Goal: Navigation & Orientation: Find specific page/section

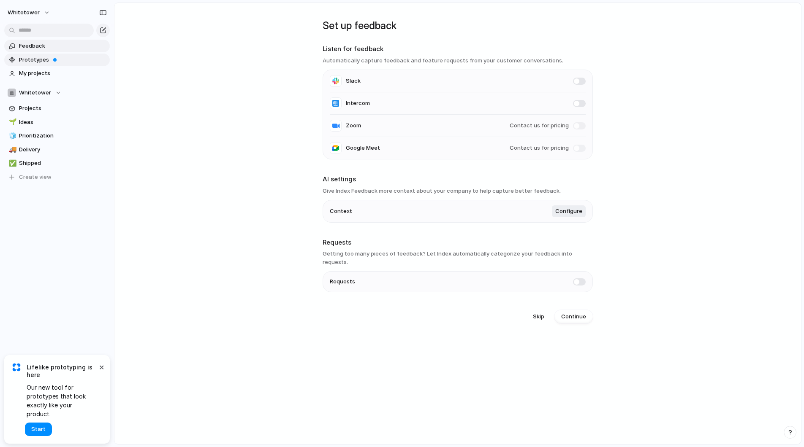
click at [49, 62] on span "Prototypes" at bounding box center [63, 60] width 88 height 8
click at [57, 74] on span "My projects" at bounding box center [63, 73] width 88 height 8
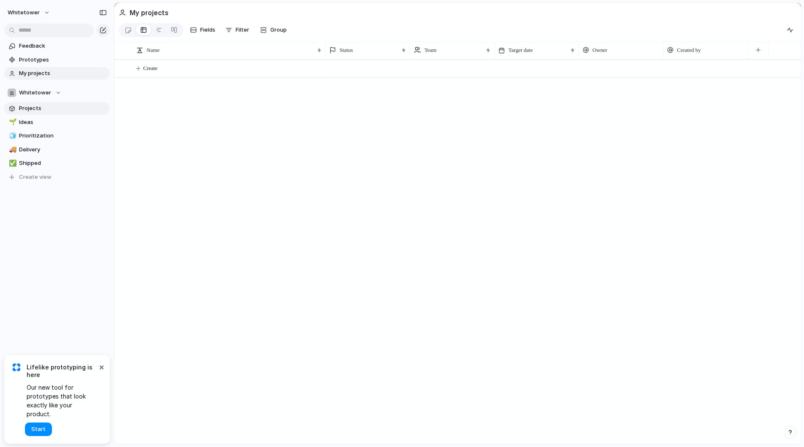
click at [46, 109] on span "Projects" at bounding box center [63, 108] width 88 height 8
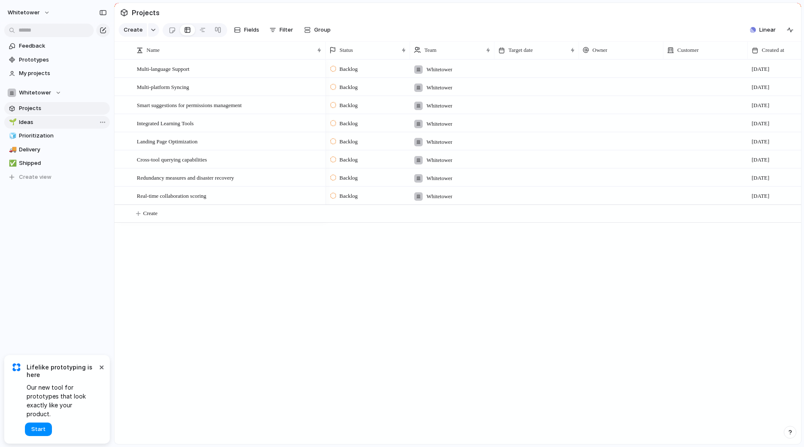
click at [42, 122] on span "Ideas" at bounding box center [63, 122] width 88 height 8
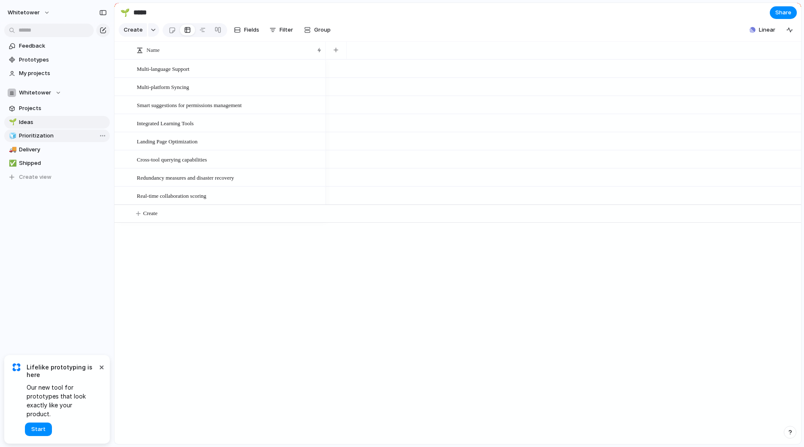
click at [41, 134] on span "Prioritization" at bounding box center [63, 136] width 88 height 8
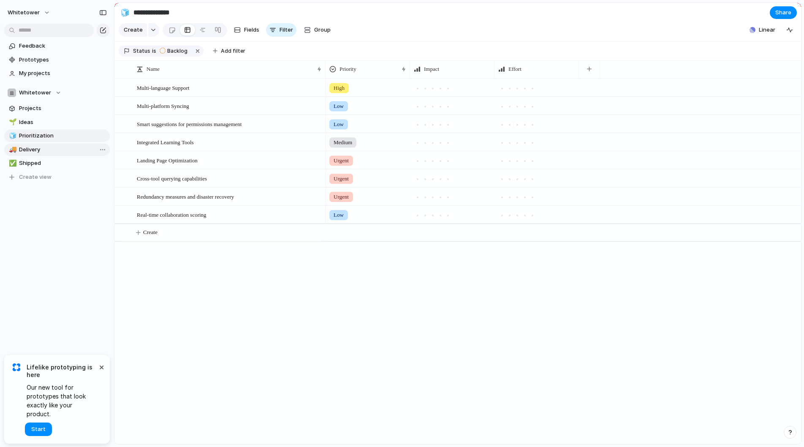
click at [47, 146] on span "Delivery" at bounding box center [63, 150] width 88 height 8
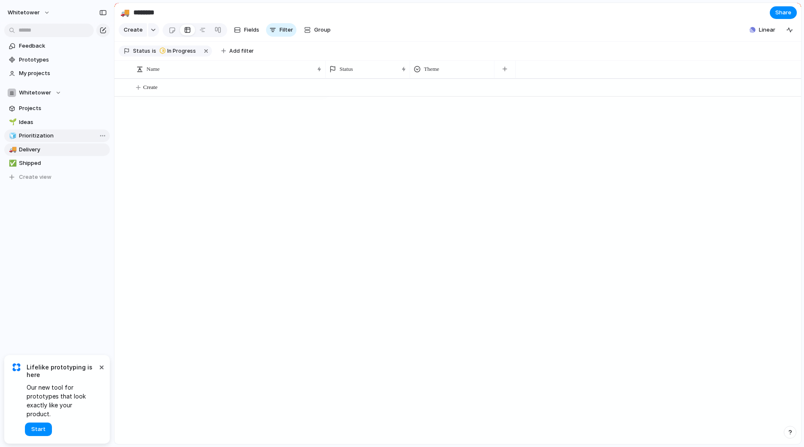
click at [59, 141] on link "🧊 Prioritization" at bounding box center [57, 136] width 106 height 13
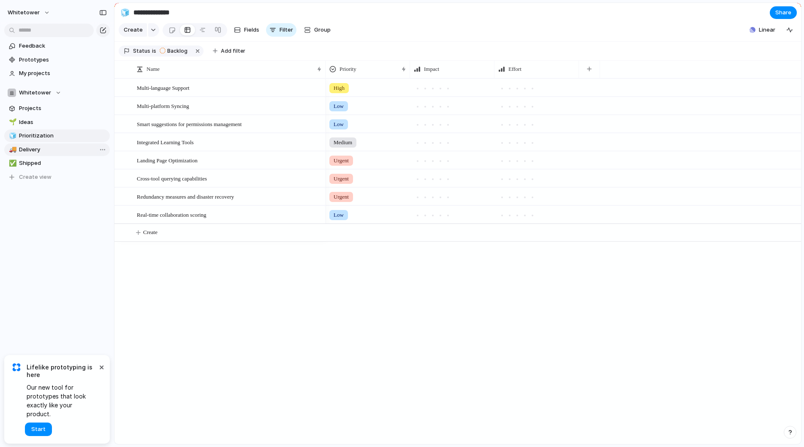
click at [61, 150] on span "Delivery" at bounding box center [63, 150] width 88 height 8
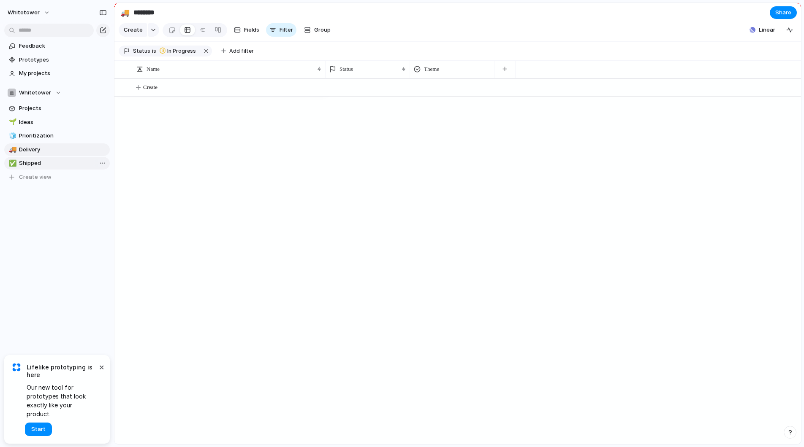
click at [54, 163] on span "Shipped" at bounding box center [63, 163] width 88 height 8
type input "*******"
click at [102, 372] on button "×" at bounding box center [101, 367] width 10 height 10
click at [772, 30] on span "Linear" at bounding box center [767, 30] width 16 height 8
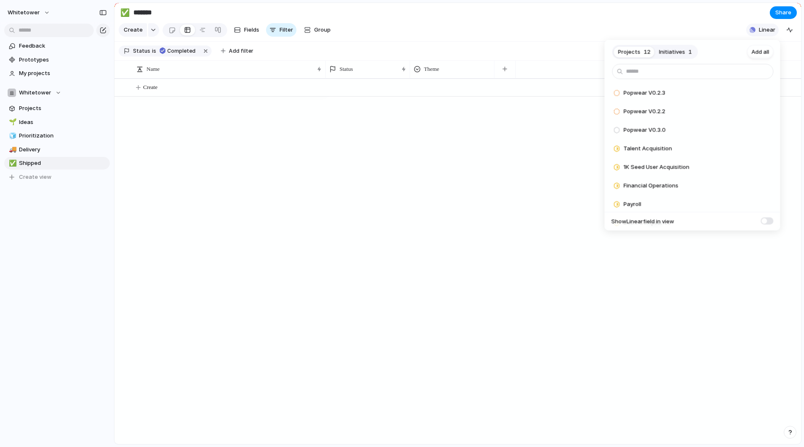
click at [772, 30] on div "Projects 12 Initiatives 1 Add all Popwear V0.2.3 Add Popwear V0.2.2 Add Popwear…" at bounding box center [402, 223] width 804 height 447
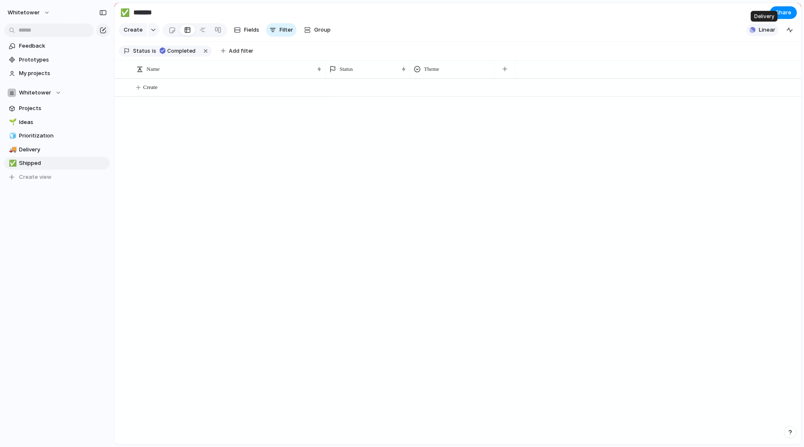
click at [772, 30] on span "Linear" at bounding box center [767, 30] width 16 height 8
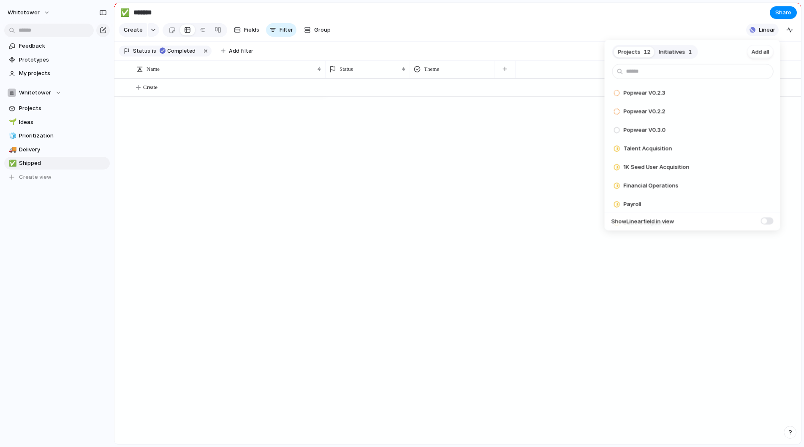
click at [772, 30] on div "Projects 12 Initiatives 1 Add all Popwear V0.2.3 Add Popwear V0.2.2 Add Popwear…" at bounding box center [402, 223] width 804 height 447
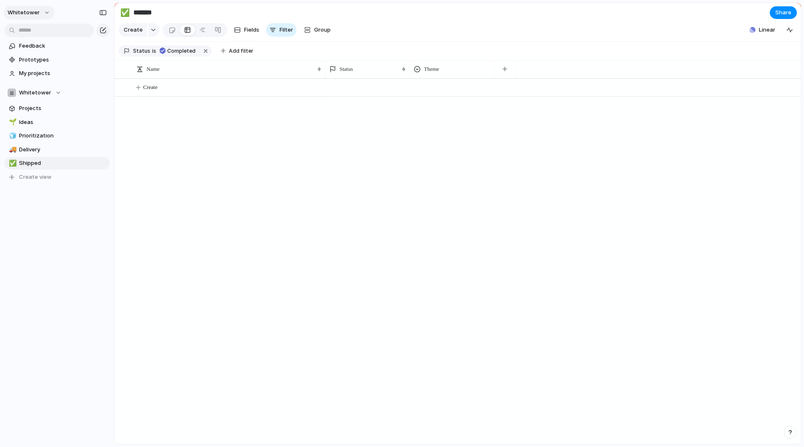
click at [38, 11] on button "whitetower" at bounding box center [29, 13] width 51 height 14
click at [206, 218] on div "Settings Invite members Change theme Sign out" at bounding box center [402, 223] width 804 height 447
click at [44, 70] on span "My projects" at bounding box center [63, 73] width 88 height 8
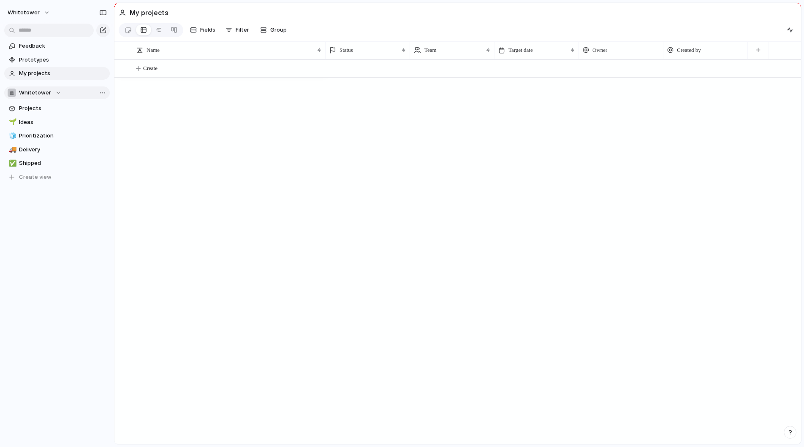
click at [60, 94] on button "Whitetower" at bounding box center [57, 93] width 106 height 13
click at [60, 93] on div "Whitetower ⚡ Popwear ⚡ White Tower Create new team" at bounding box center [402, 223] width 804 height 447
click at [103, 10] on div "button" at bounding box center [103, 13] width 8 height 6
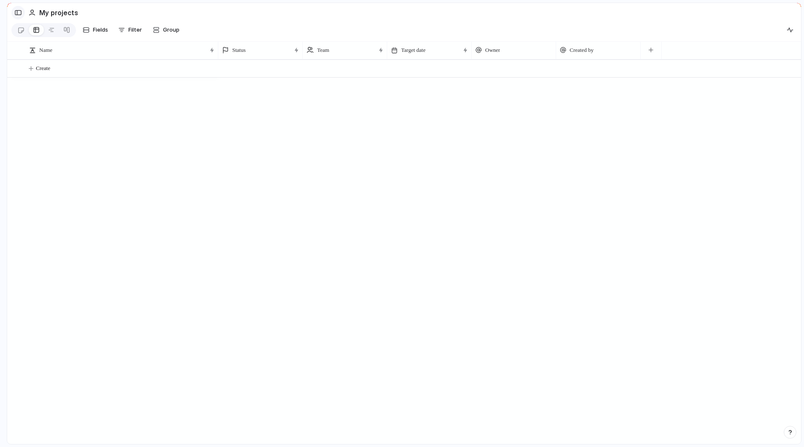
click at [19, 11] on div "button" at bounding box center [18, 13] width 8 height 6
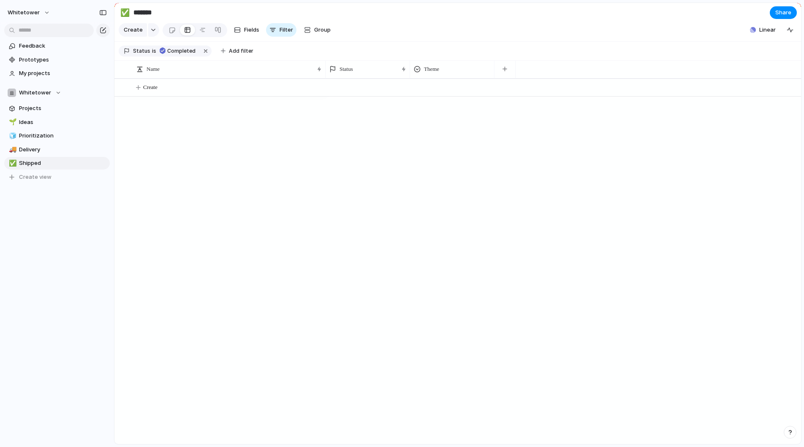
click at [42, 12] on button "whitetower" at bounding box center [29, 13] width 51 height 14
click at [159, 286] on div "Settings Invite members Change theme Sign out" at bounding box center [402, 223] width 804 height 447
click at [783, 15] on span "Share" at bounding box center [783, 12] width 16 height 8
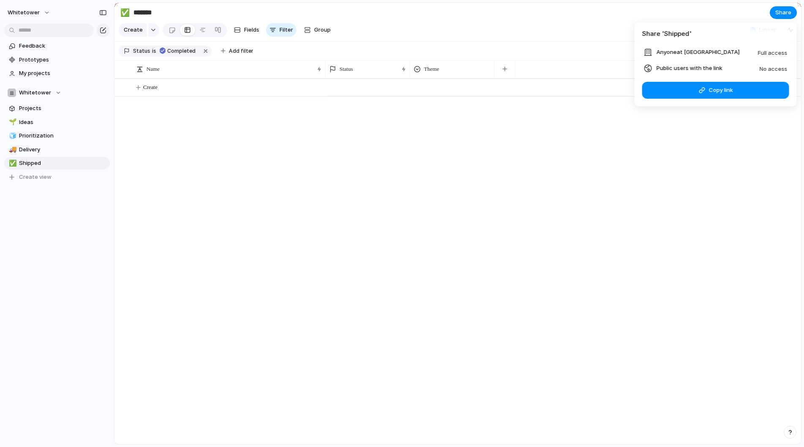
click at [547, 176] on div "Share ' Shipped ' Anyone at Whitetower Full access Public users with the link N…" at bounding box center [402, 223] width 804 height 447
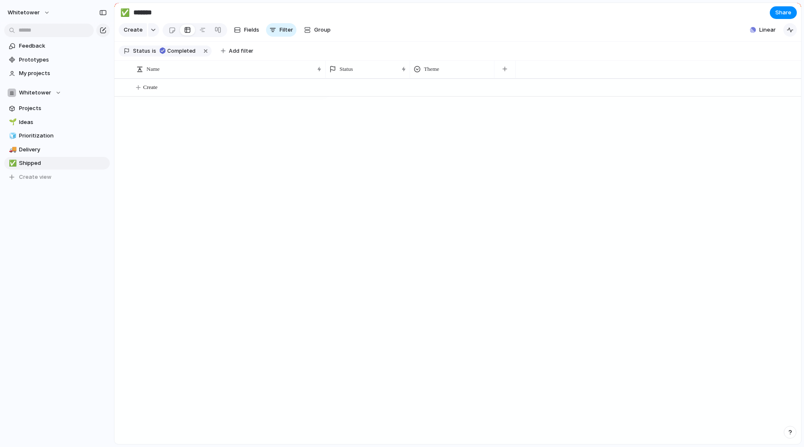
click at [788, 26] on button "button" at bounding box center [790, 30] width 14 height 14
click at [153, 33] on button "button" at bounding box center [153, 30] width 11 height 14
click at [76, 107] on span "Projects" at bounding box center [63, 108] width 88 height 8
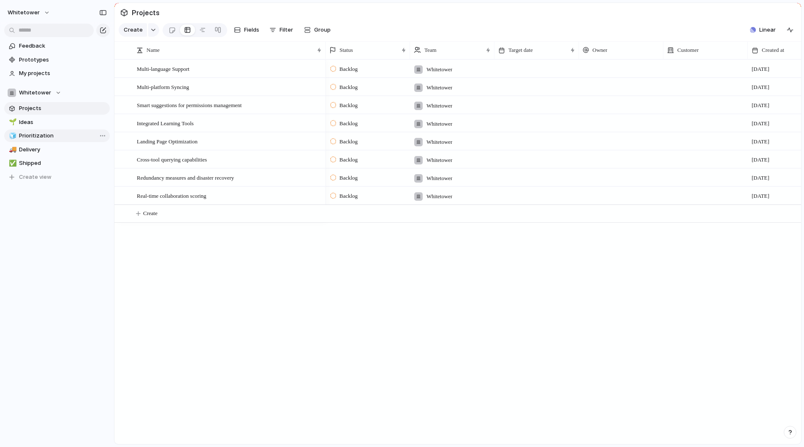
click at [60, 130] on link "🧊 Prioritization" at bounding box center [57, 136] width 106 height 13
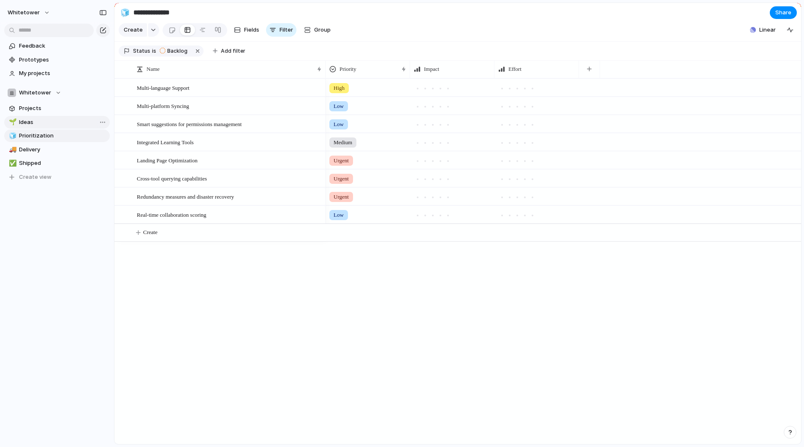
click at [65, 122] on span "Ideas" at bounding box center [63, 122] width 88 height 8
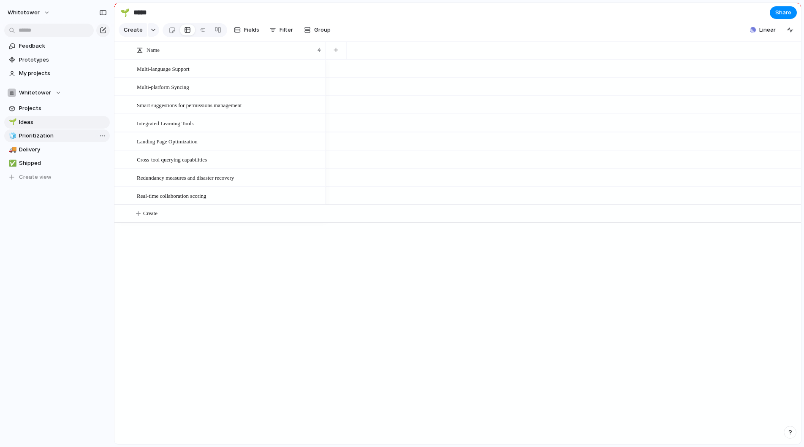
click at [49, 135] on span "Prioritization" at bounding box center [63, 136] width 88 height 8
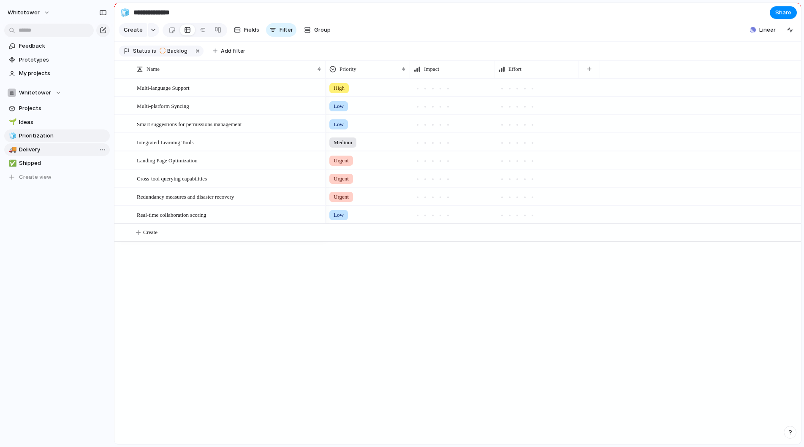
click at [43, 146] on span "Delivery" at bounding box center [63, 150] width 88 height 8
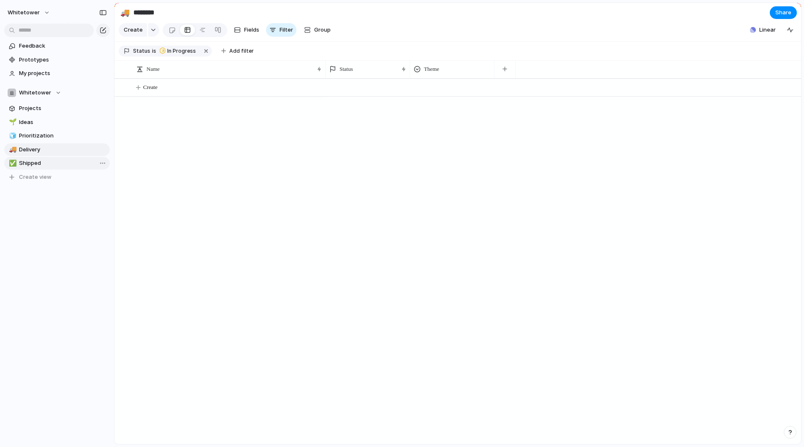
click at [42, 161] on span "Shipped" at bounding box center [63, 163] width 88 height 8
type input "*******"
click at [439, 151] on div at bounding box center [562, 262] width 475 height 366
